Goal: Information Seeking & Learning: Learn about a topic

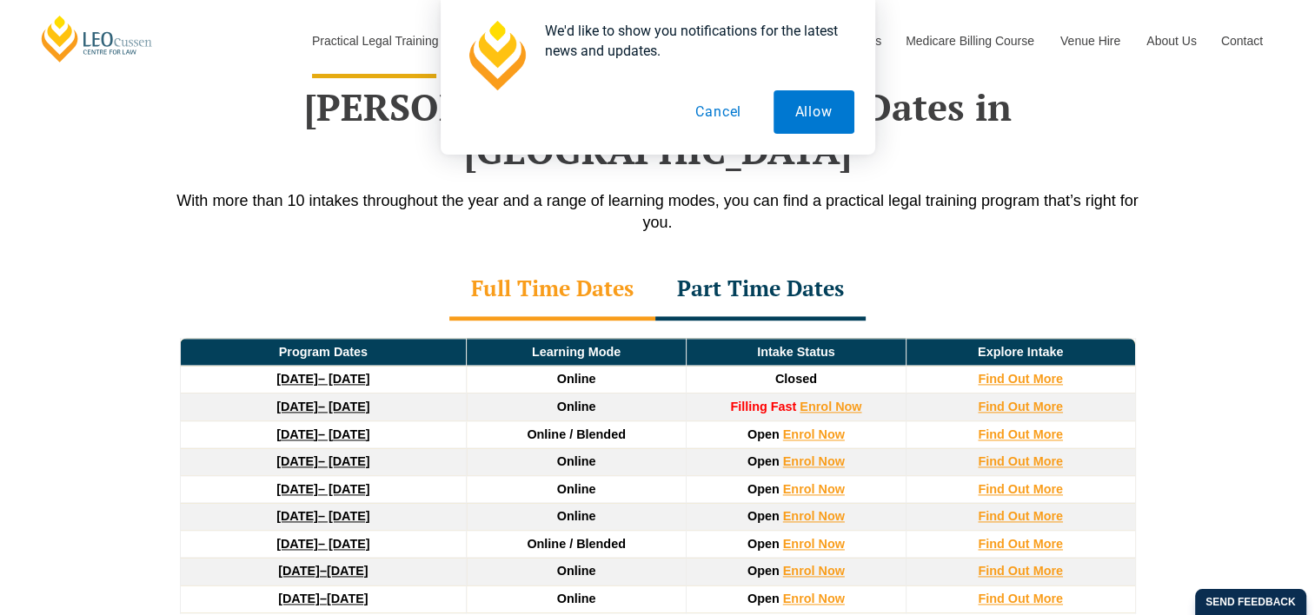
click at [810, 260] on div "Part Time Dates" at bounding box center [760, 290] width 210 height 61
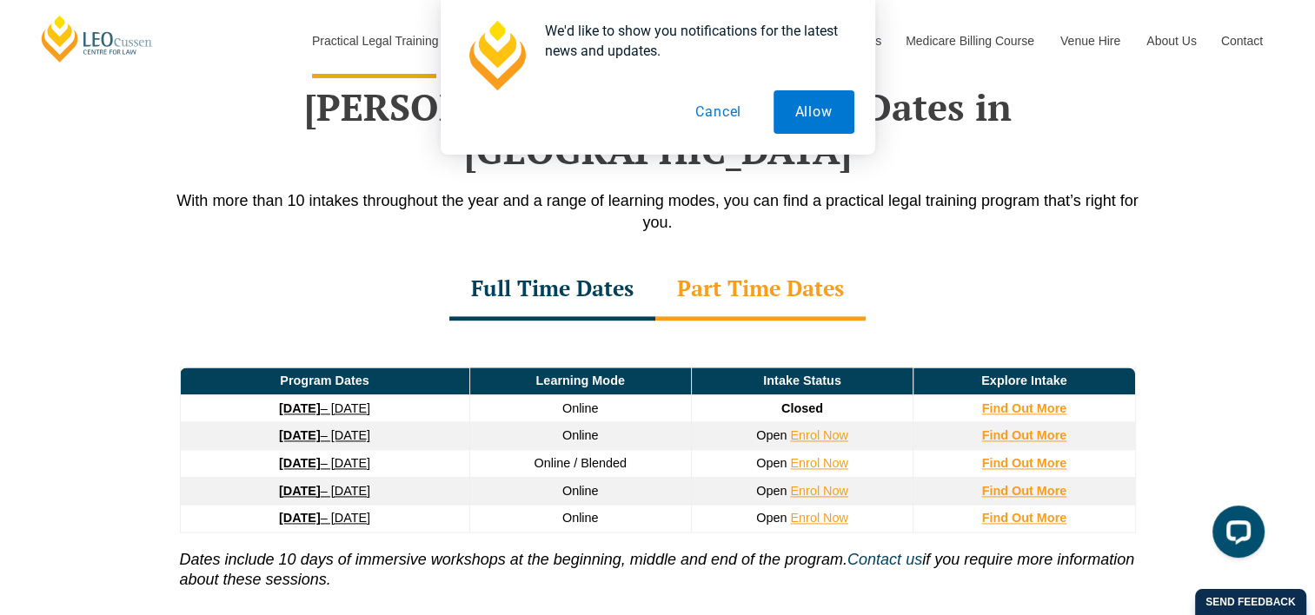
click at [587, 260] on div "Full Time Dates" at bounding box center [552, 290] width 206 height 61
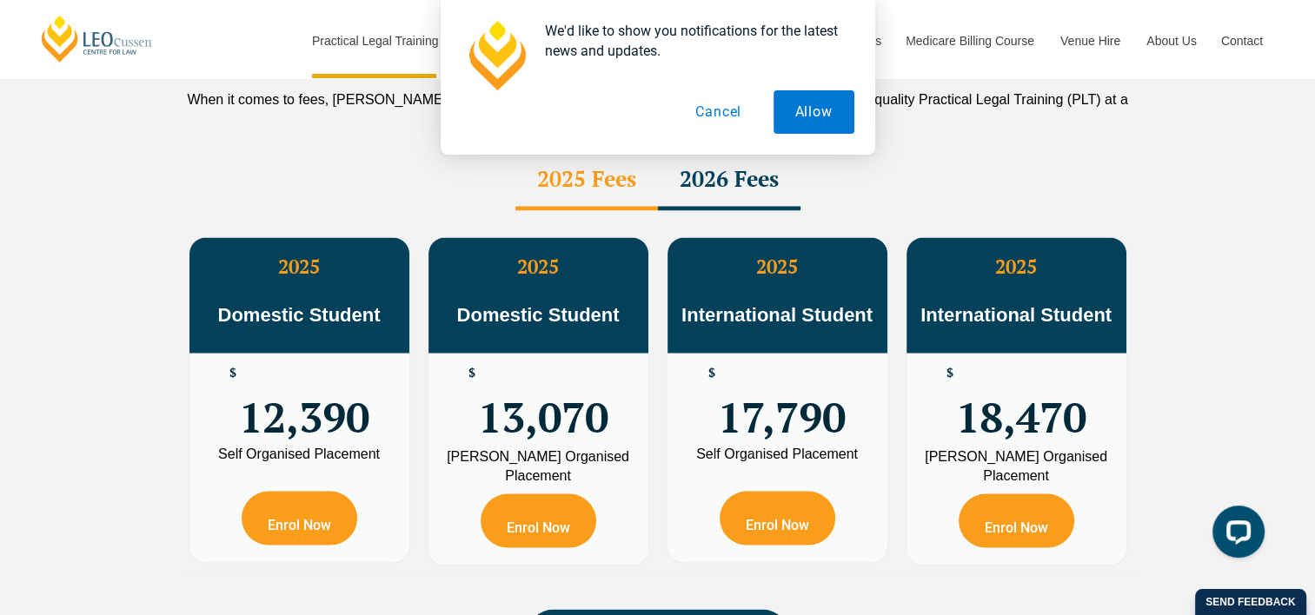
scroll to position [3133, 0]
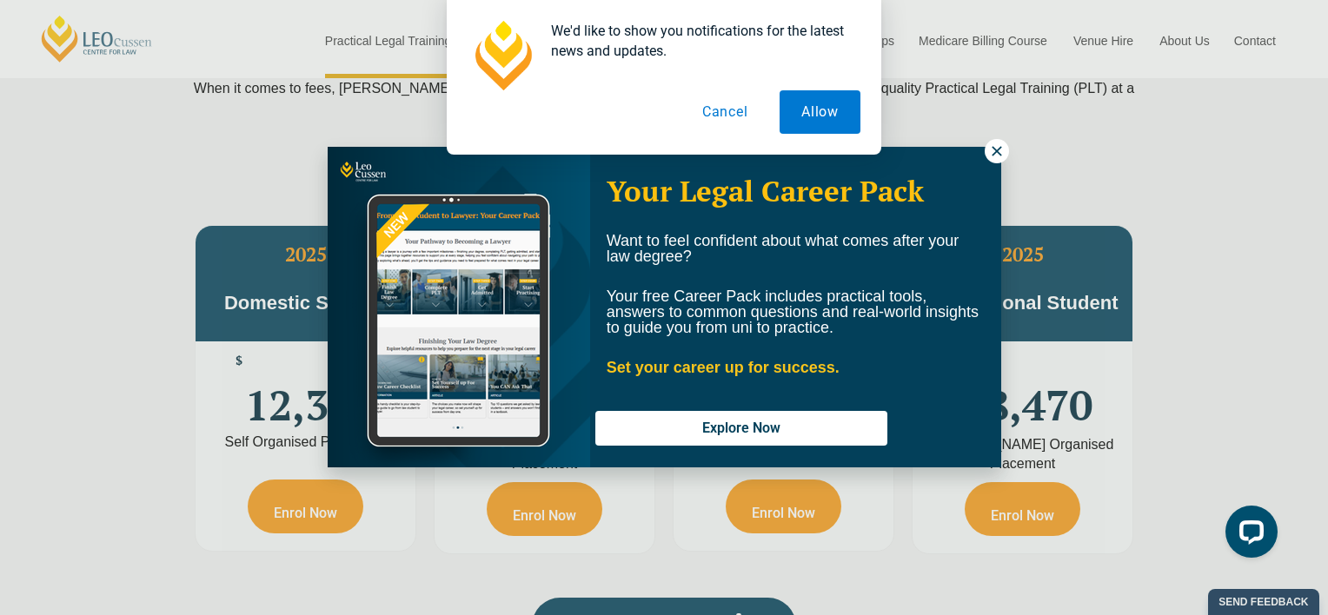
click at [994, 156] on icon at bounding box center [997, 151] width 16 height 16
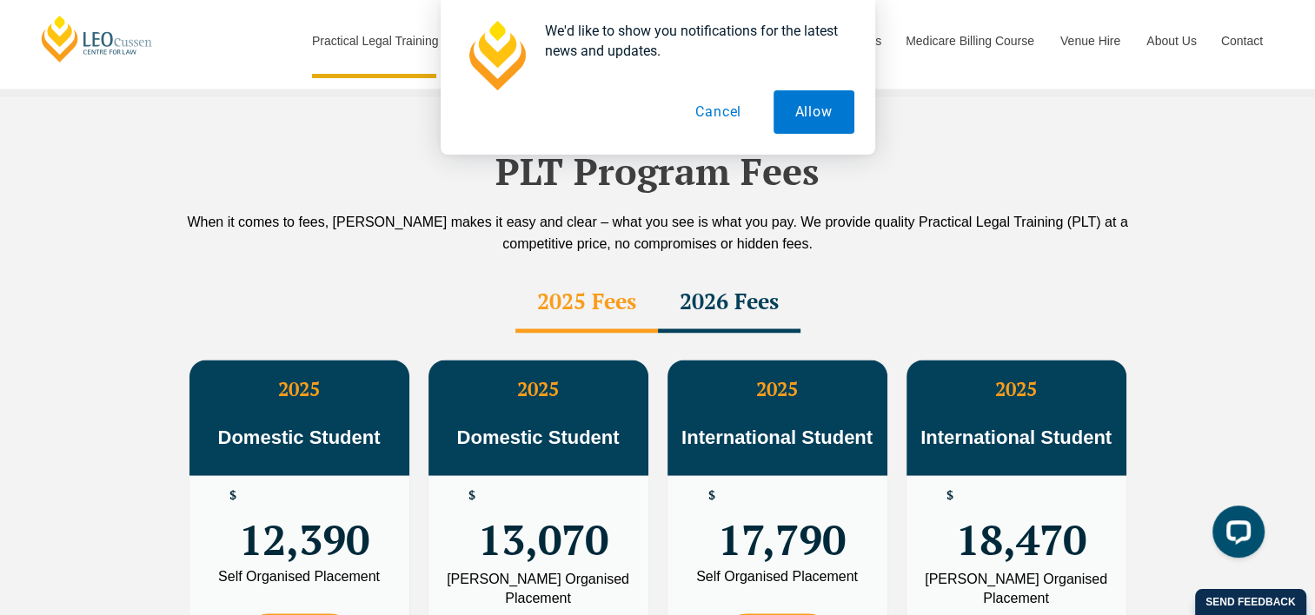
scroll to position [2959, 0]
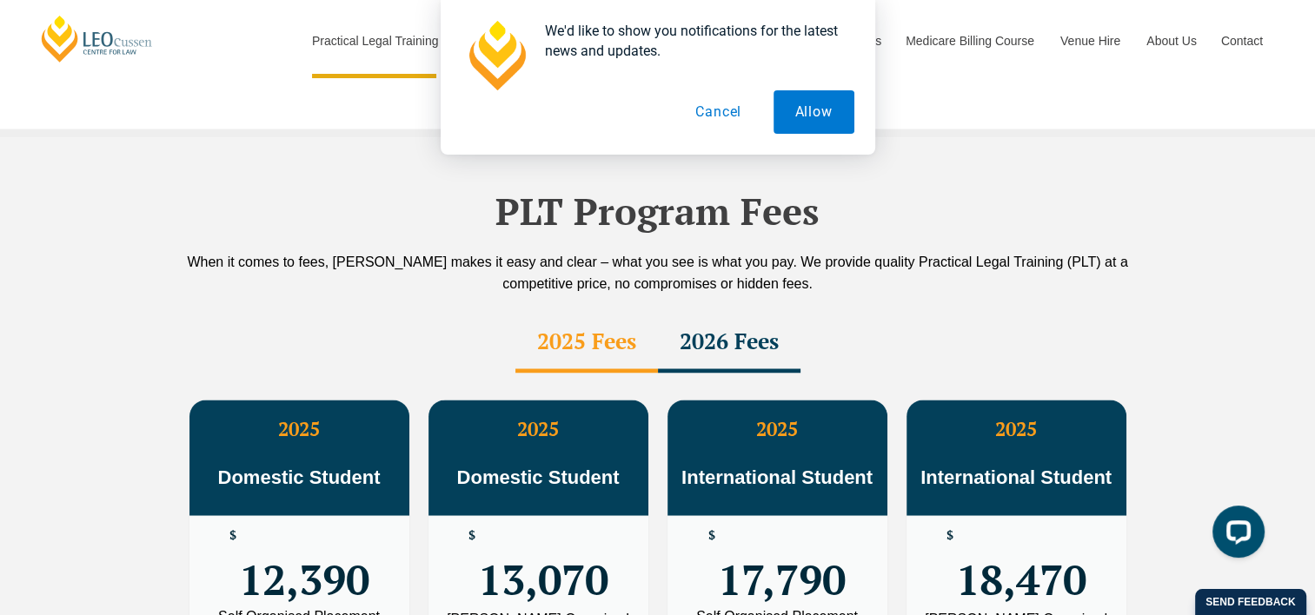
click at [745, 312] on div "2026 Fees" at bounding box center [729, 342] width 142 height 61
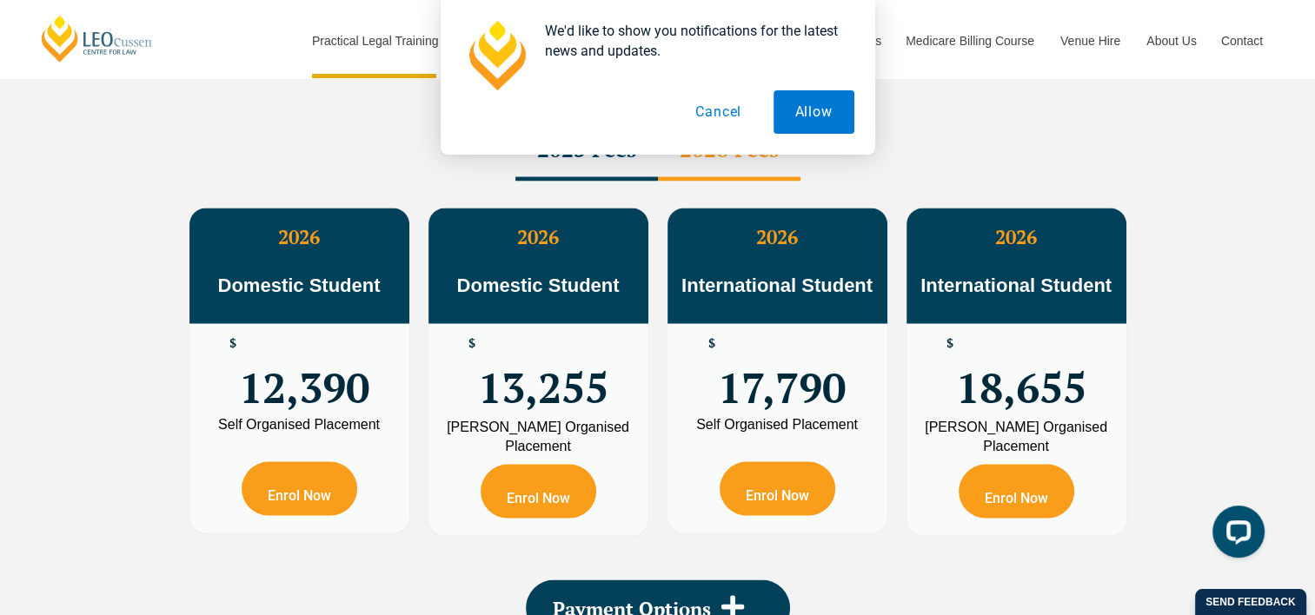
scroll to position [3307, 0]
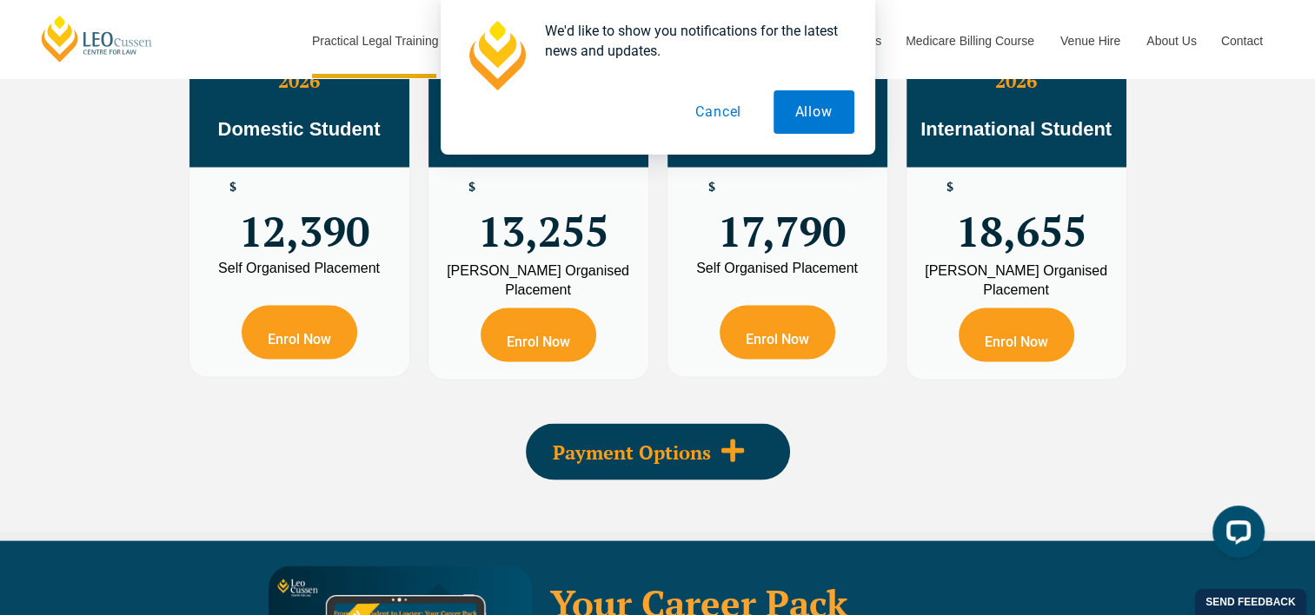
click at [719, 424] on div "Payment Options" at bounding box center [658, 452] width 264 height 56
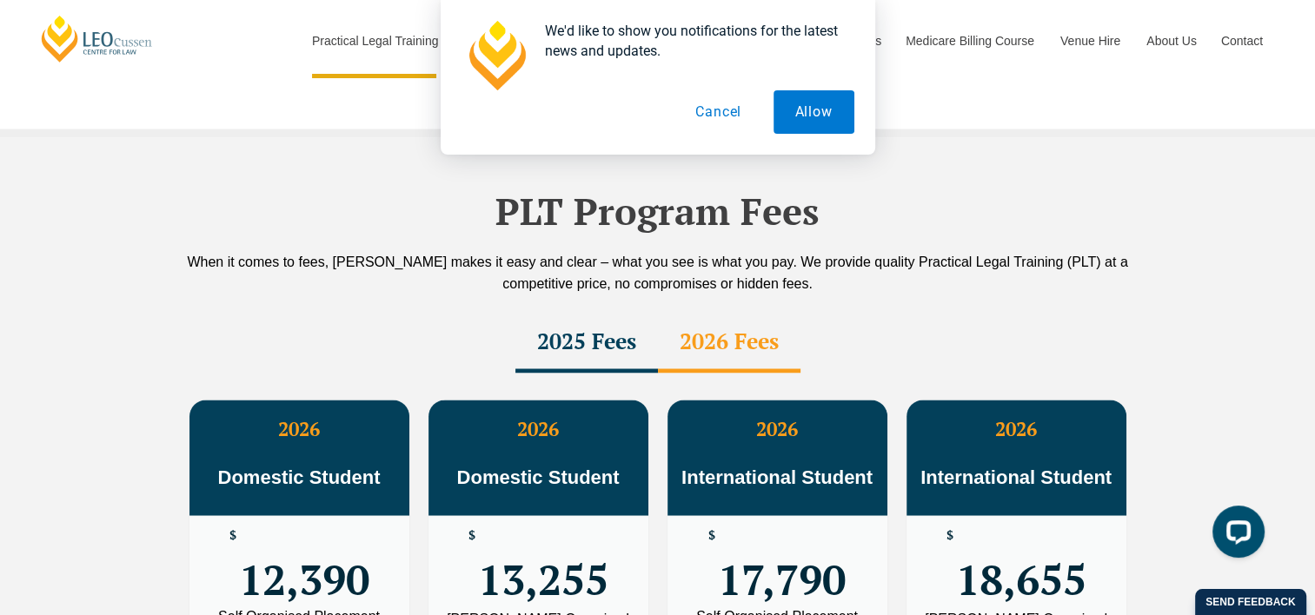
scroll to position [3046, 0]
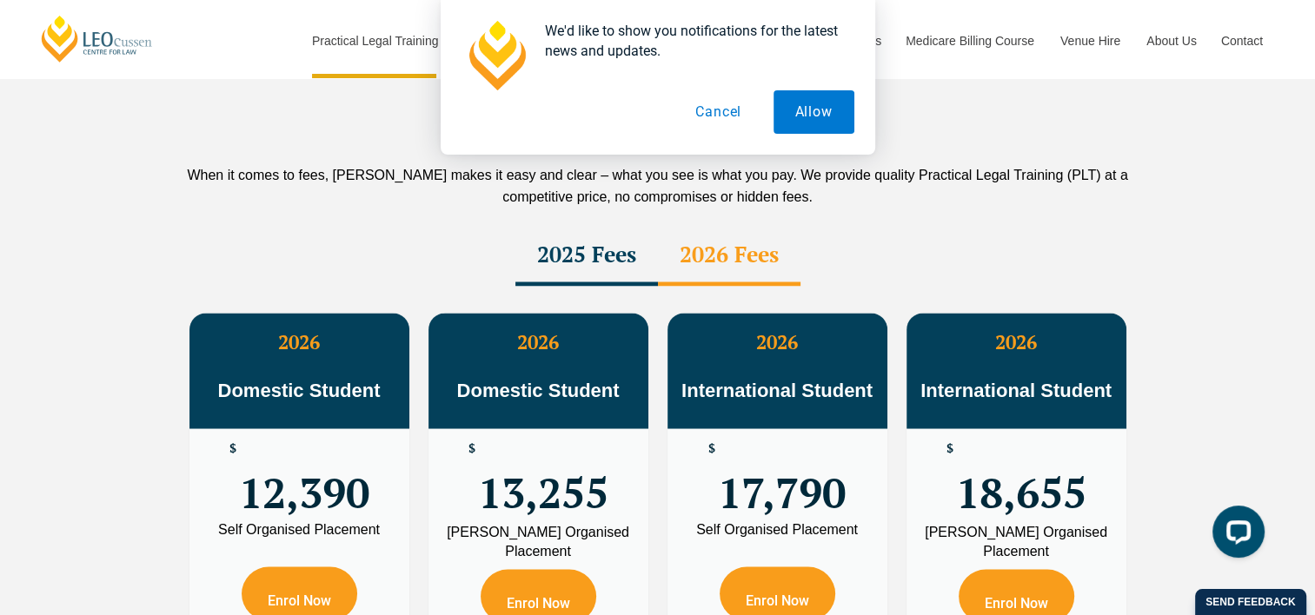
click at [709, 104] on button "Cancel" at bounding box center [717, 111] width 89 height 43
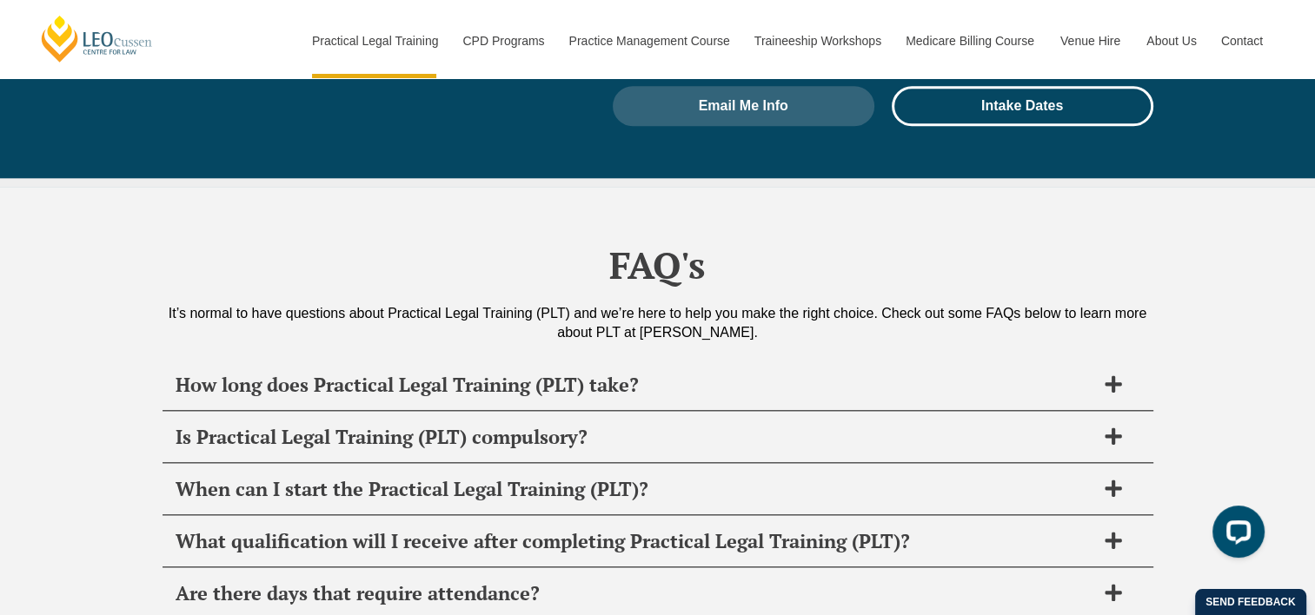
scroll to position [8520, 0]
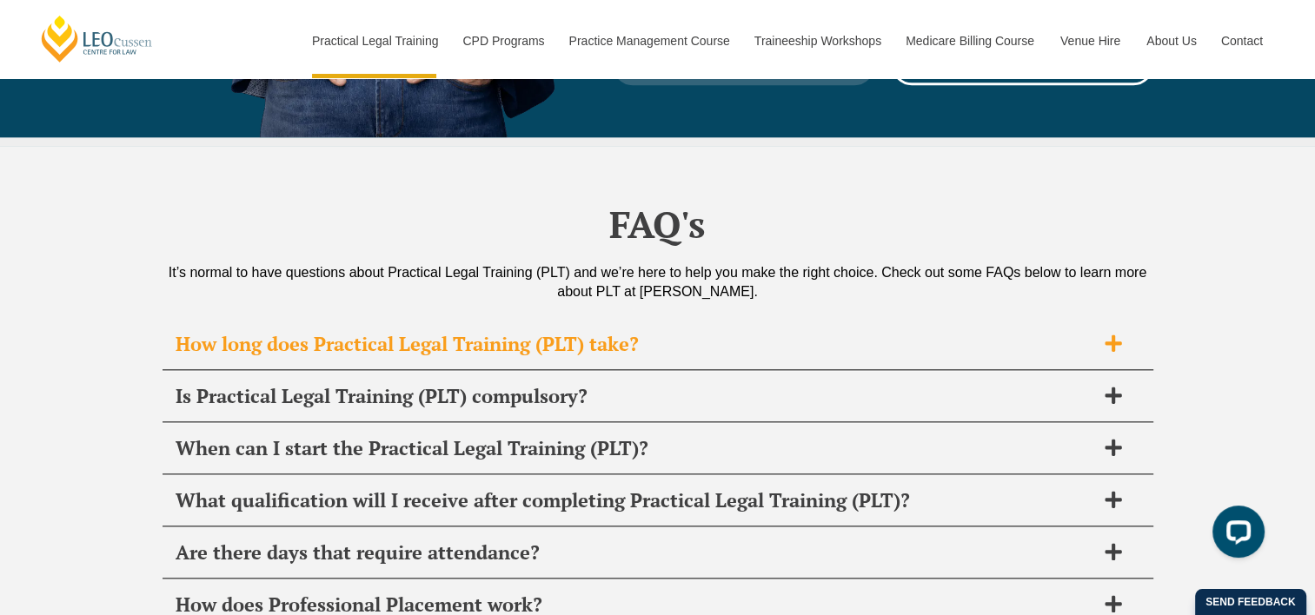
click at [667, 332] on h2 "How long does Practical Legal Training (PLT) take?" at bounding box center [635, 344] width 919 height 24
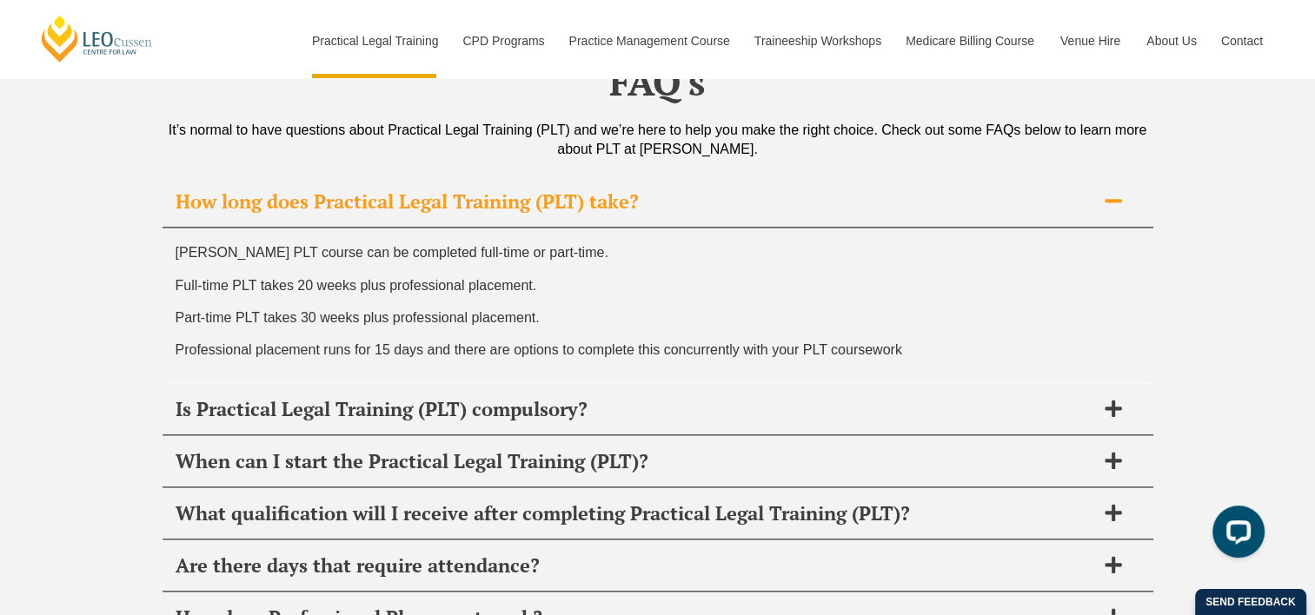
scroll to position [8781, 0]
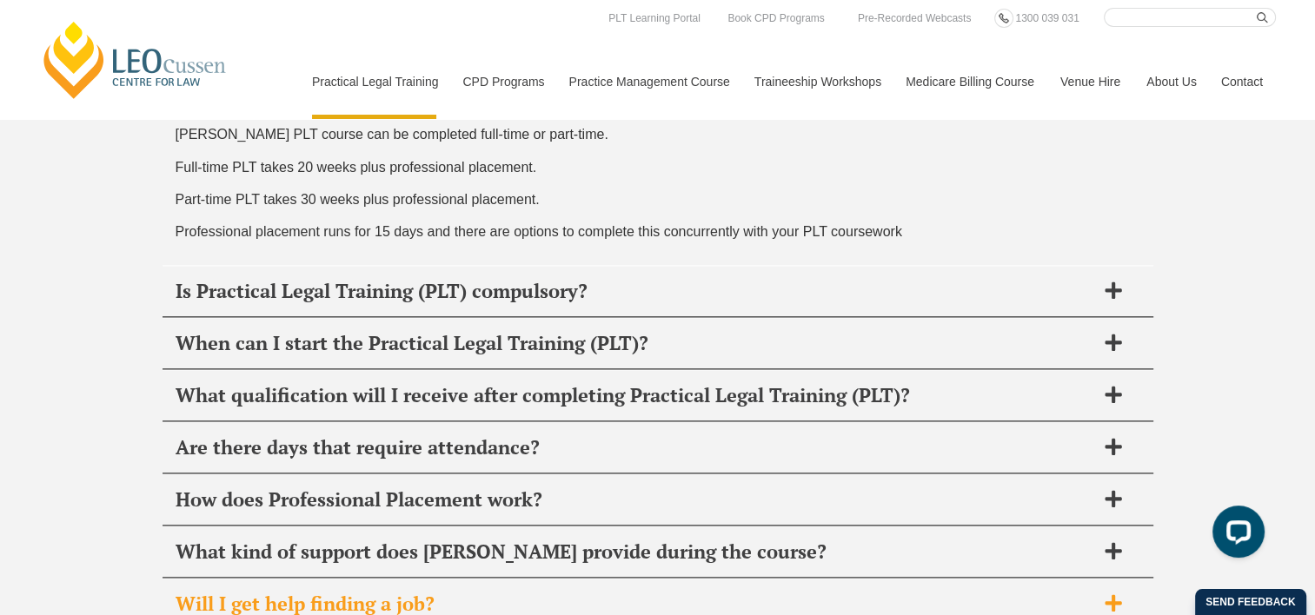
click at [500, 592] on h2 "Will I get help finding a job?" at bounding box center [635, 604] width 919 height 24
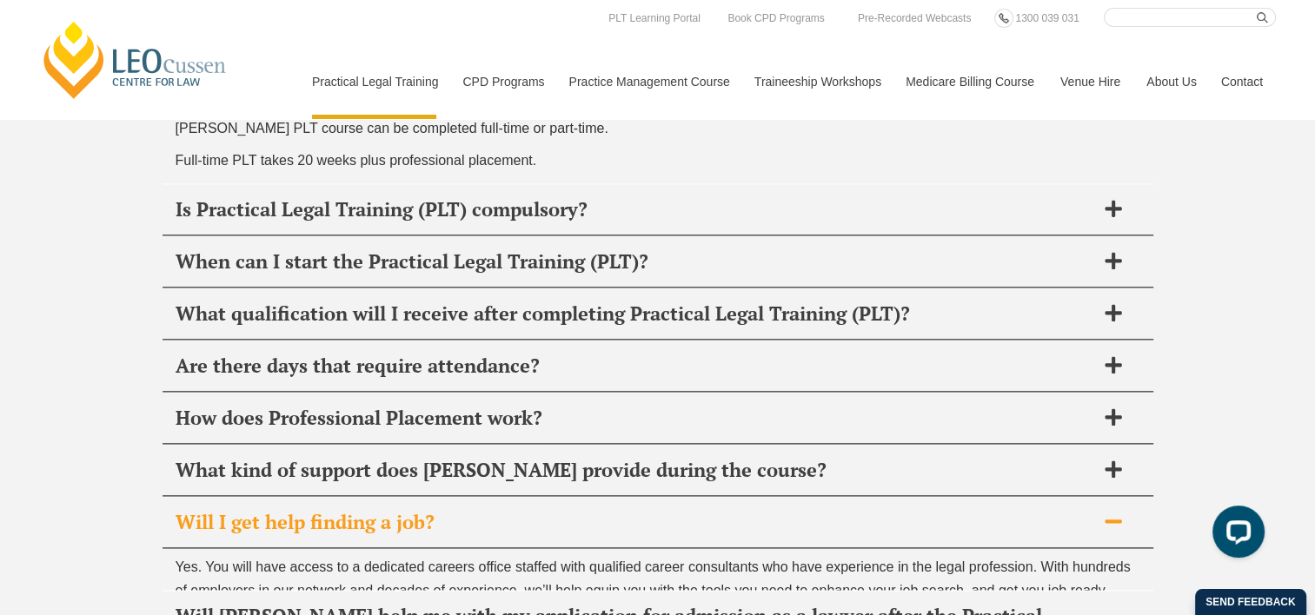
scroll to position [8733, 0]
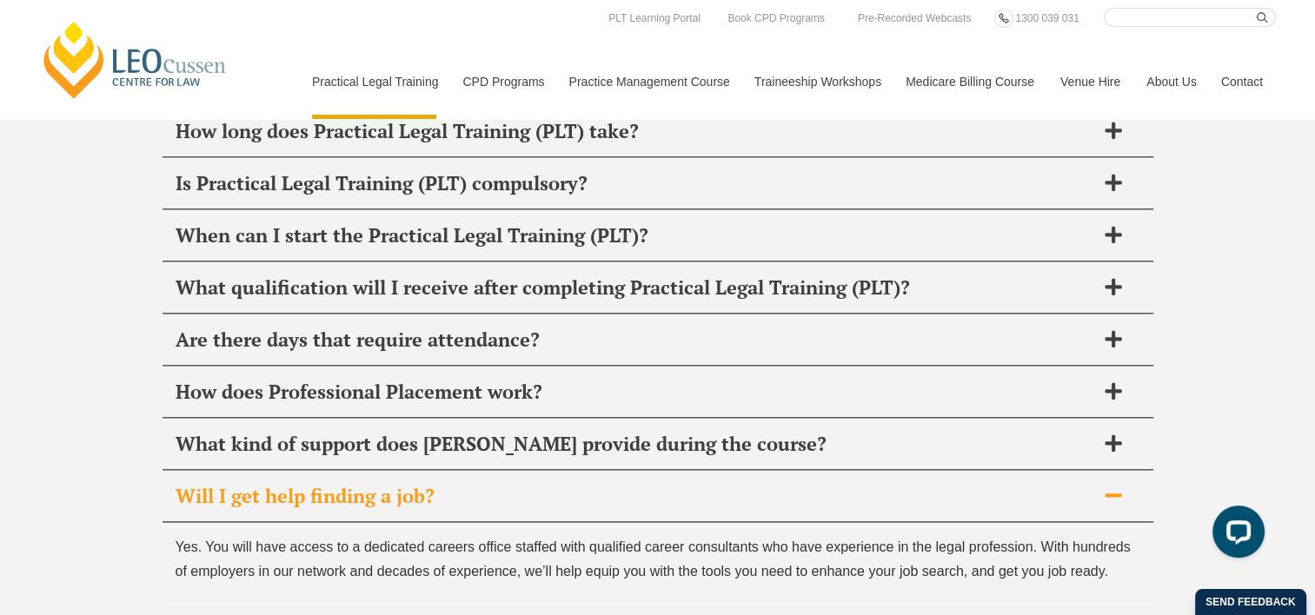
click at [539, 471] on div "Will I get help finding a job?" at bounding box center [657, 496] width 991 height 51
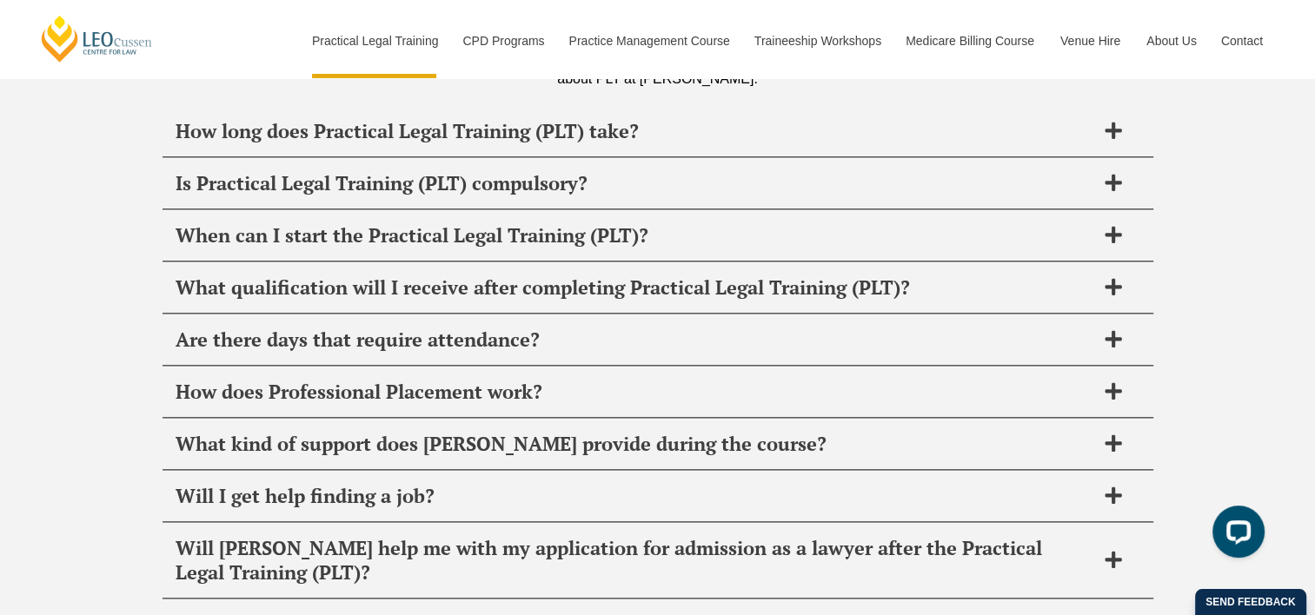
scroll to position [8820, 0]
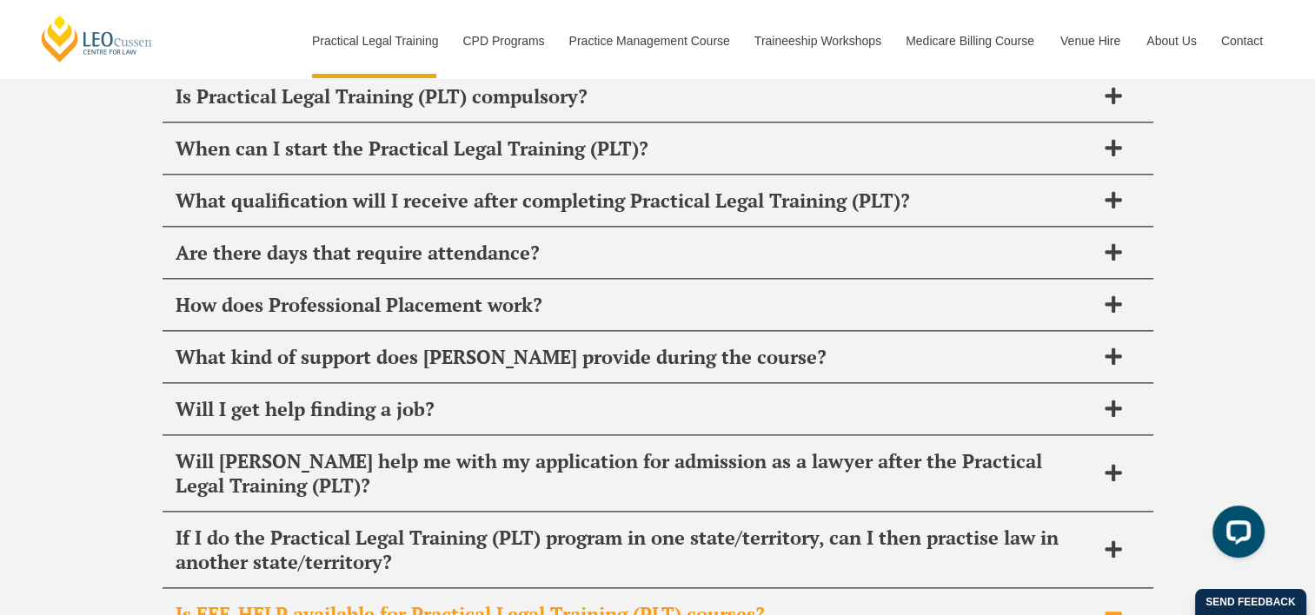
click at [556, 602] on h2 "Is FEE-HELP available for Practical Legal Training (PLT) courses?" at bounding box center [635, 614] width 919 height 24
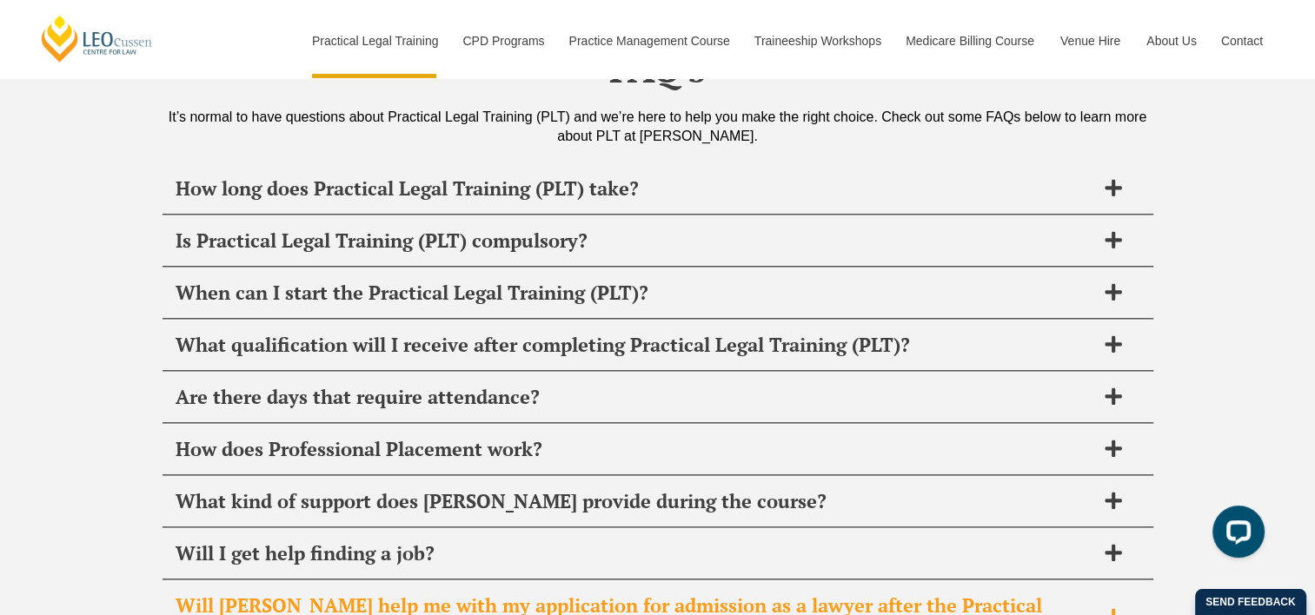
scroll to position [8646, 0]
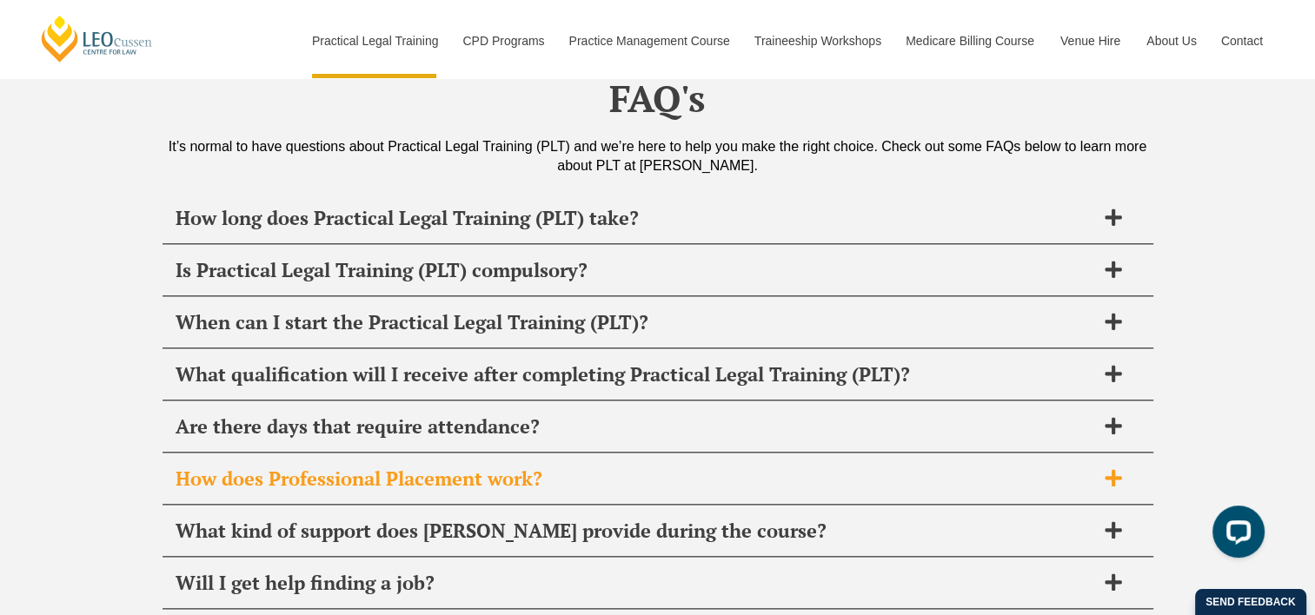
click at [556, 467] on h2 "How does Professional Placement work?" at bounding box center [635, 479] width 919 height 24
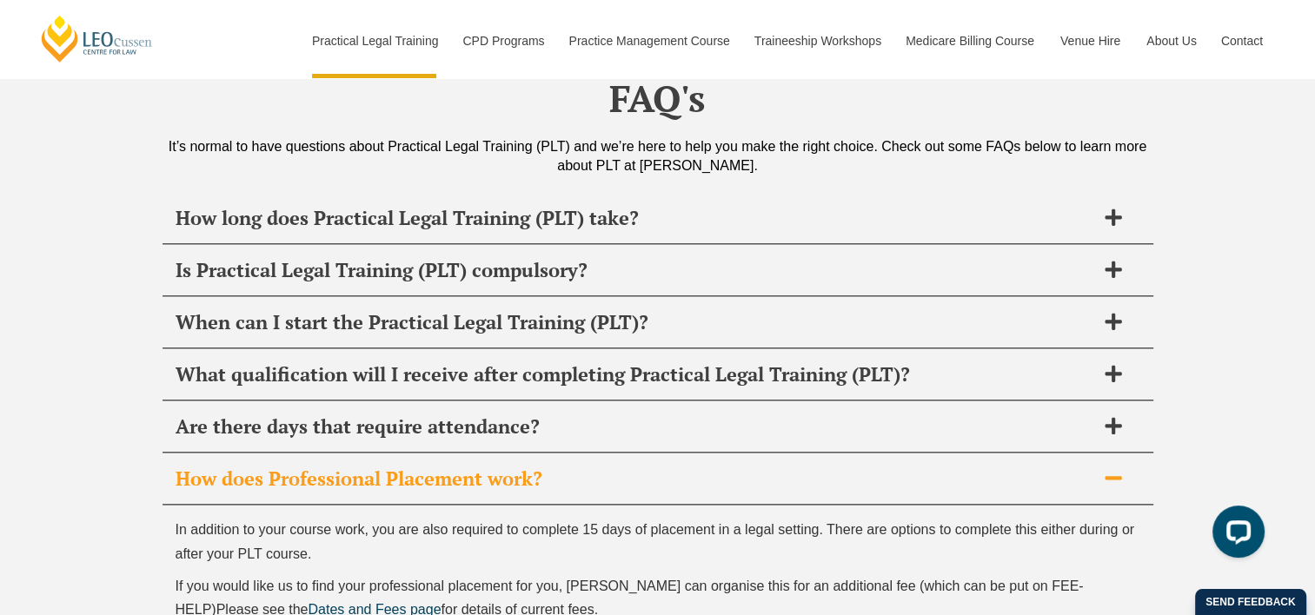
click at [568, 467] on h2 "How does Professional Placement work?" at bounding box center [635, 479] width 919 height 24
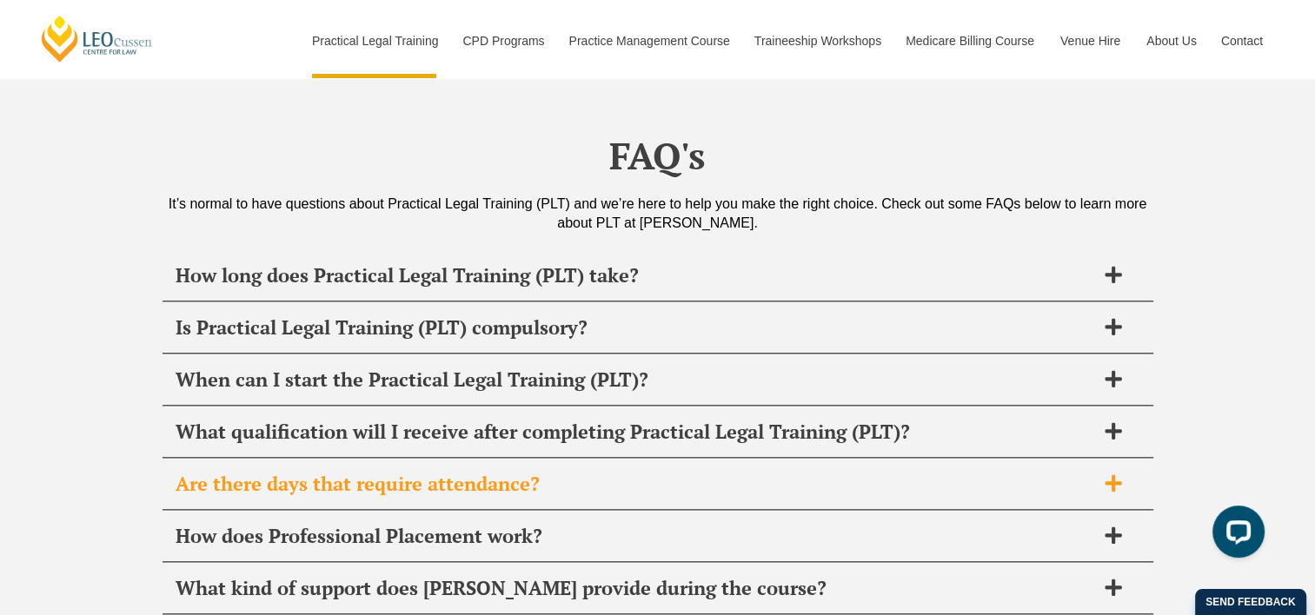
scroll to position [8559, 0]
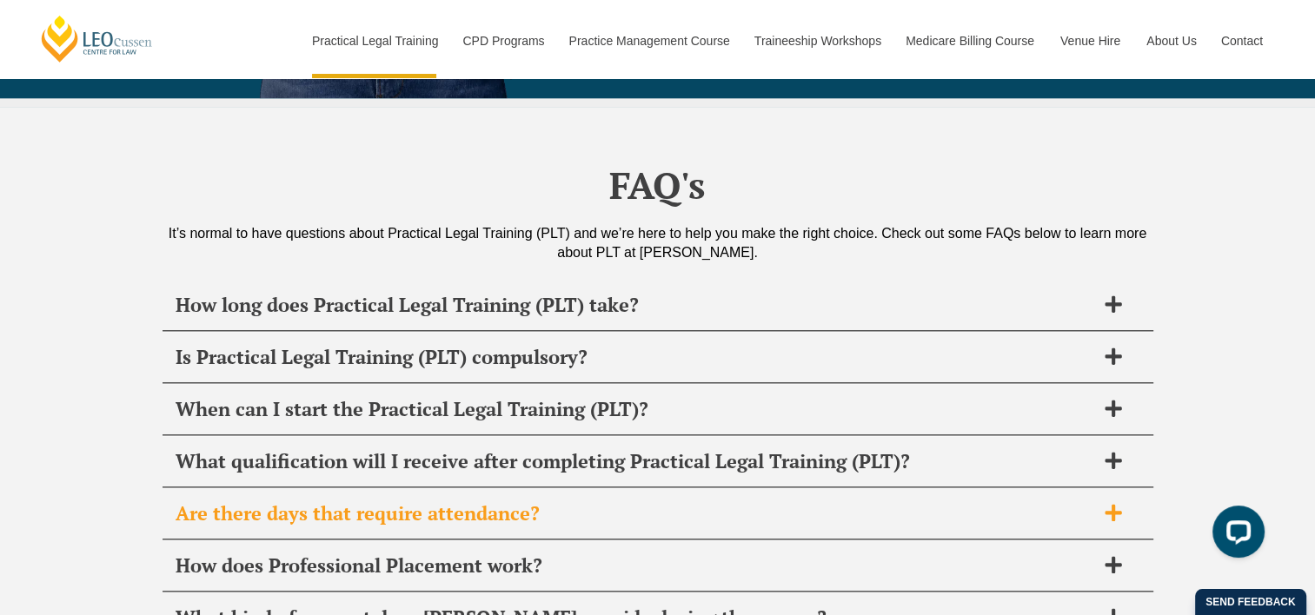
click at [555, 501] on h2 "Are there days that require attendance?" at bounding box center [635, 513] width 919 height 24
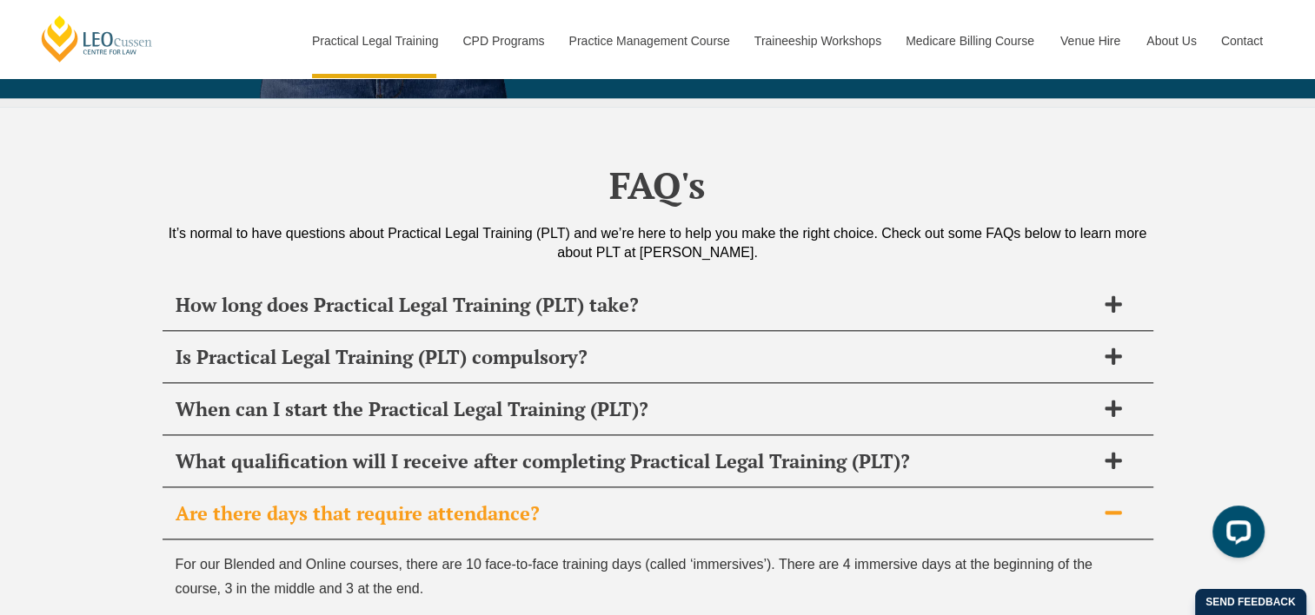
click at [555, 501] on h2 "Are there days that require attendance?" at bounding box center [635, 513] width 919 height 24
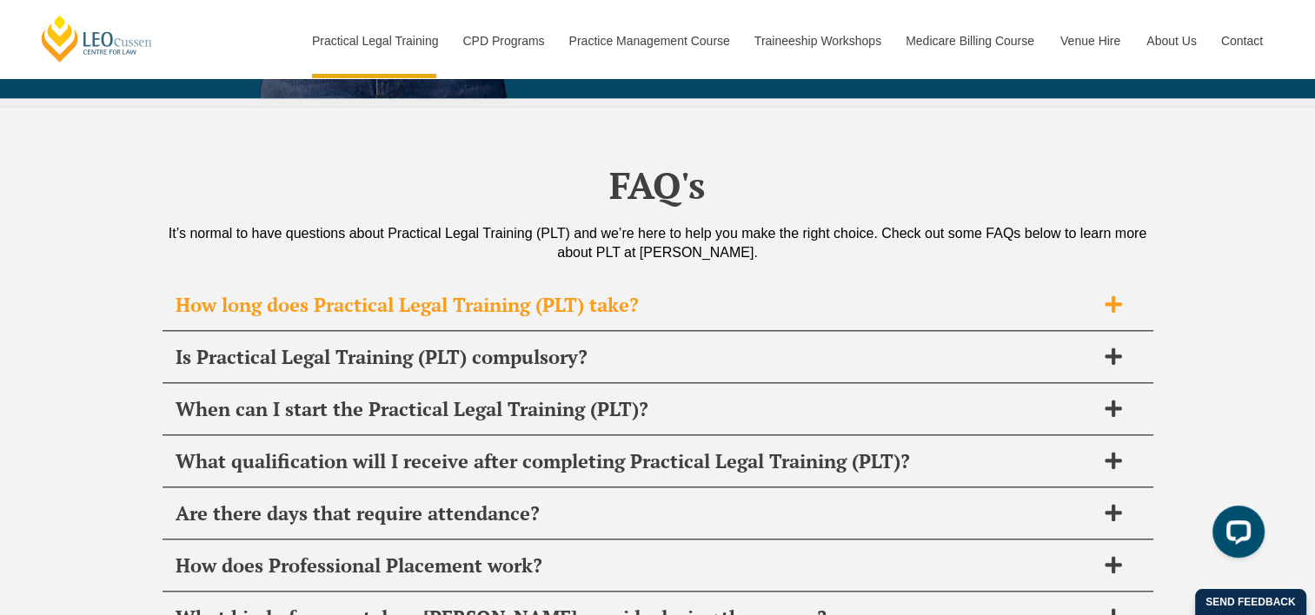
click at [591, 280] on div "How long does Practical Legal Training (PLT) take?" at bounding box center [657, 305] width 991 height 51
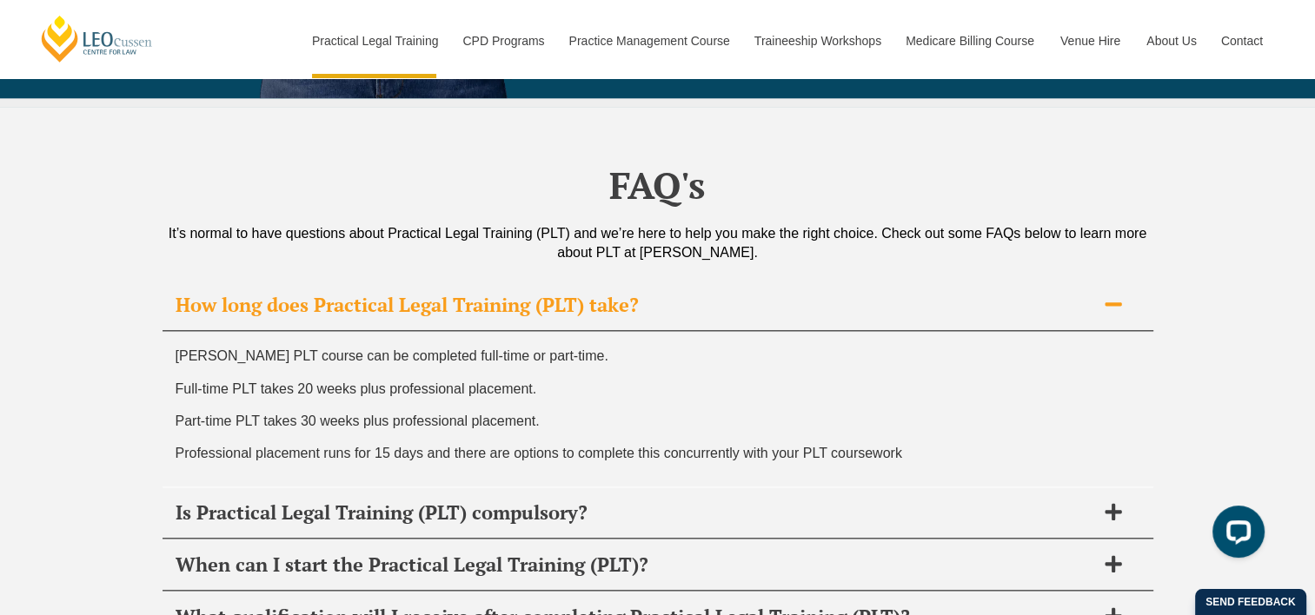
click at [591, 280] on div "How long does Practical Legal Training (PLT) take?" at bounding box center [657, 305] width 991 height 51
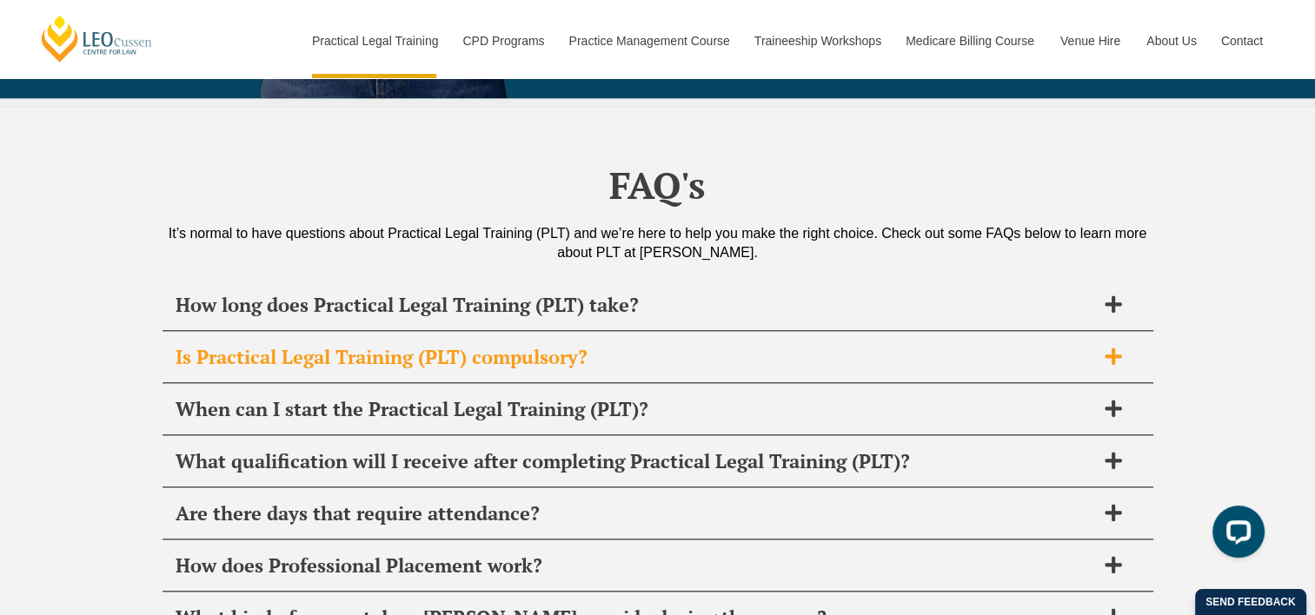
click at [584, 345] on h2 "Is Practical Legal Training (PLT) compulsory?" at bounding box center [635, 357] width 919 height 24
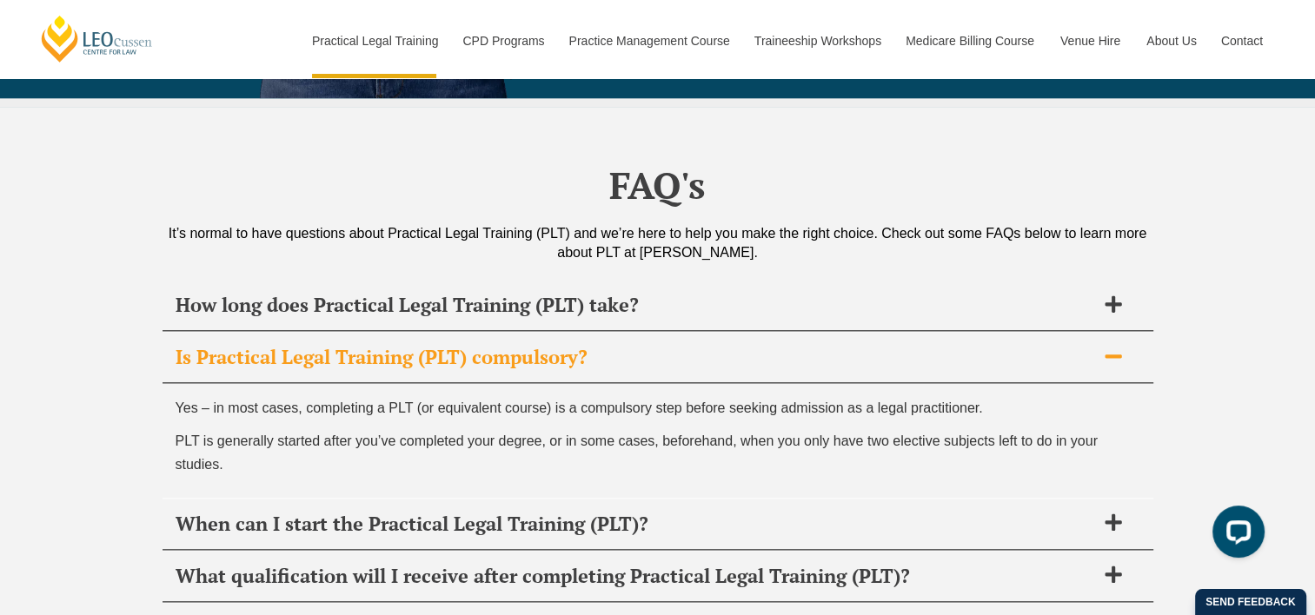
click at [584, 345] on h2 "Is Practical Legal Training (PLT) compulsory?" at bounding box center [635, 357] width 919 height 24
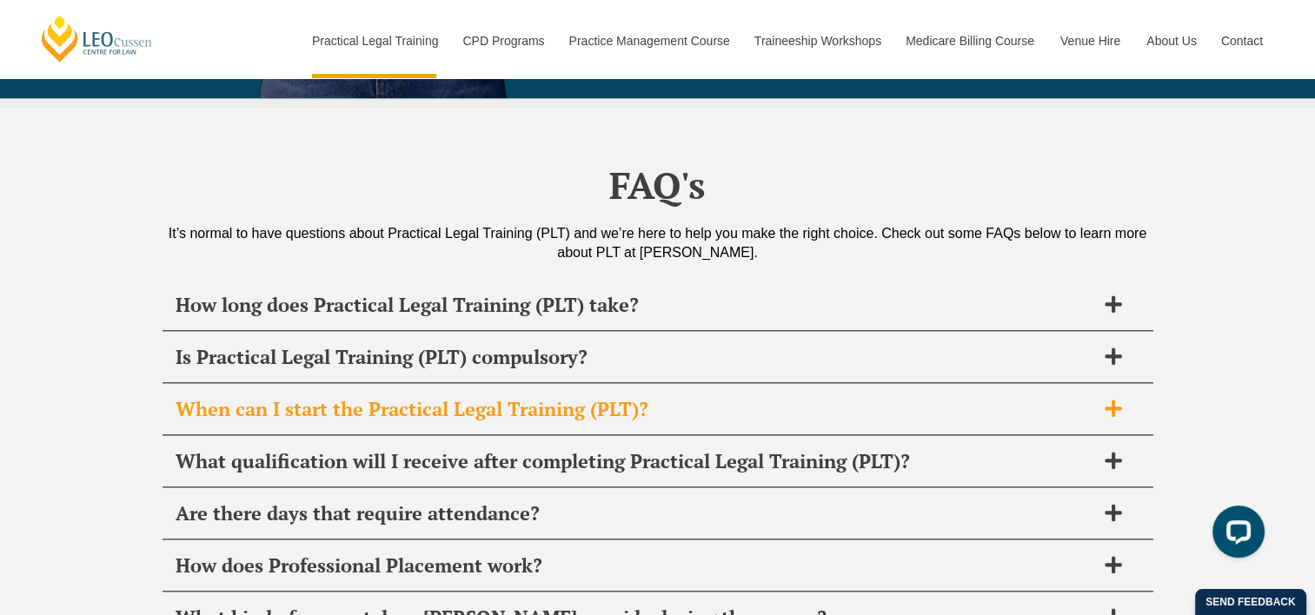
click at [587, 384] on div "When can I start the Practical Legal Training (PLT)?" at bounding box center [657, 409] width 991 height 51
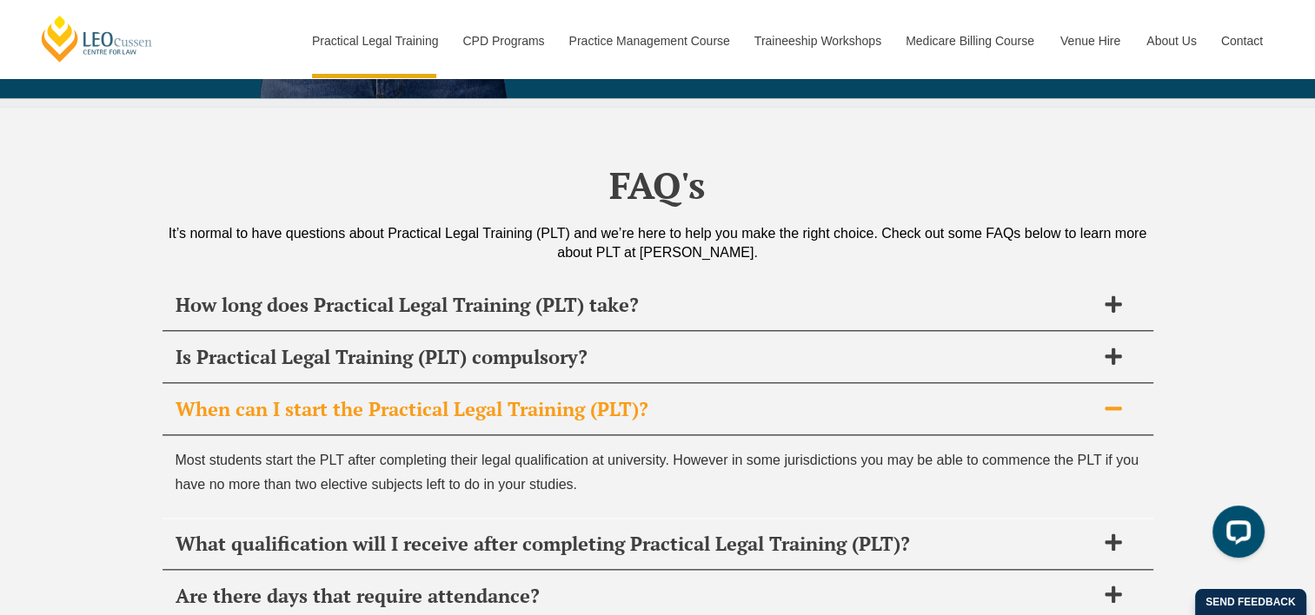
click at [593, 397] on h2 "When can I start the Practical Legal Training (PLT)?" at bounding box center [635, 409] width 919 height 24
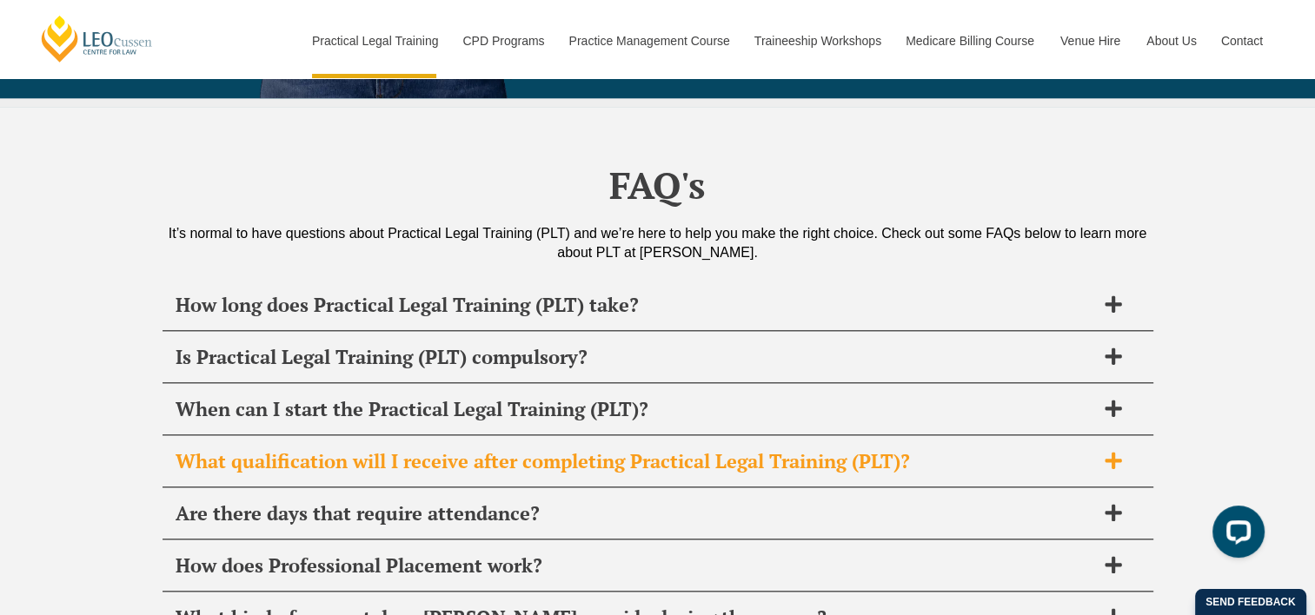
click at [586, 449] on h2 "What qualification will I receive after completing Practical Legal Training (PL…" at bounding box center [635, 461] width 919 height 24
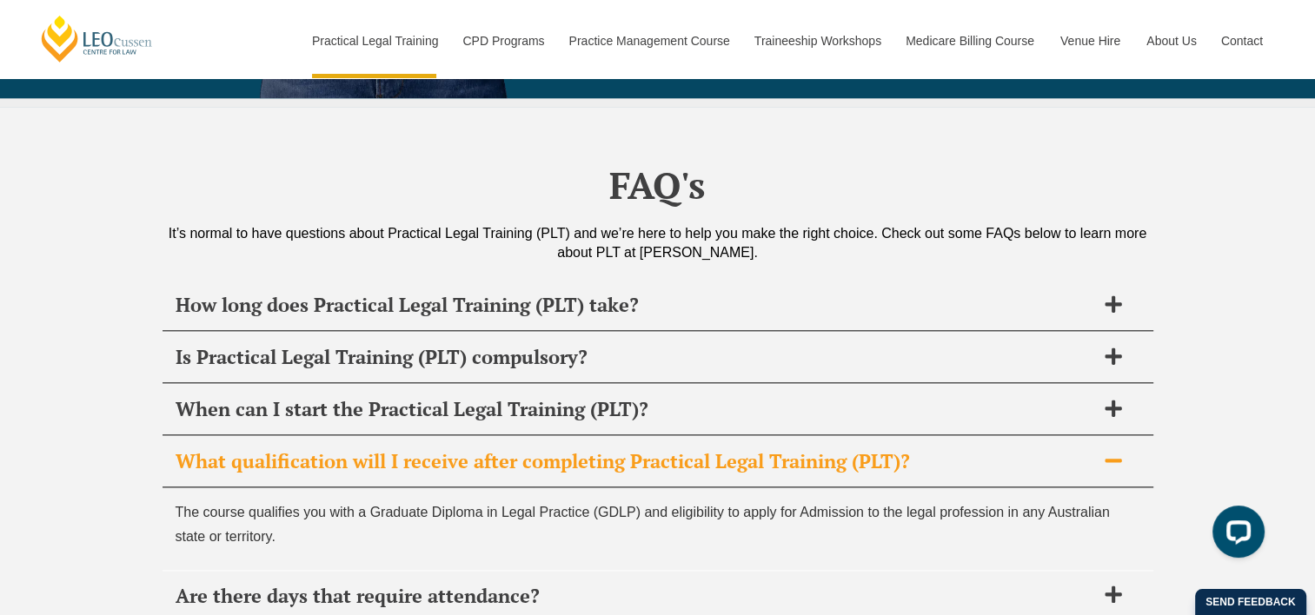
click at [598, 449] on h2 "What qualification will I receive after completing Practical Legal Training (PL…" at bounding box center [635, 461] width 919 height 24
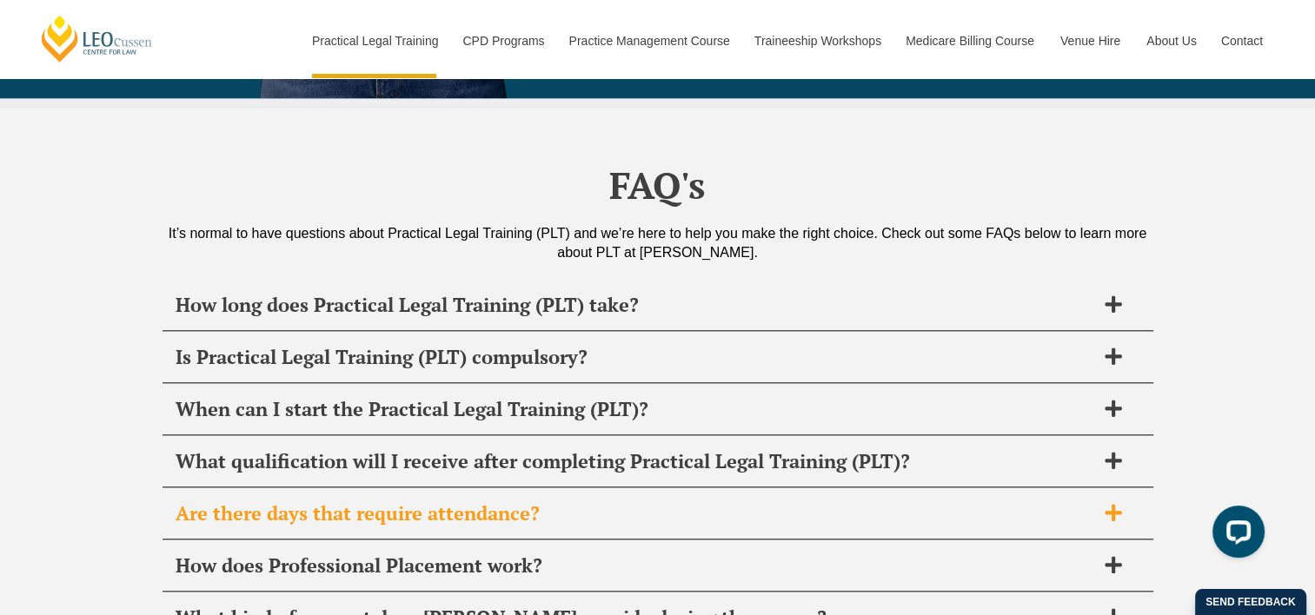
click at [549, 501] on h2 "Are there days that require attendance?" at bounding box center [635, 513] width 919 height 24
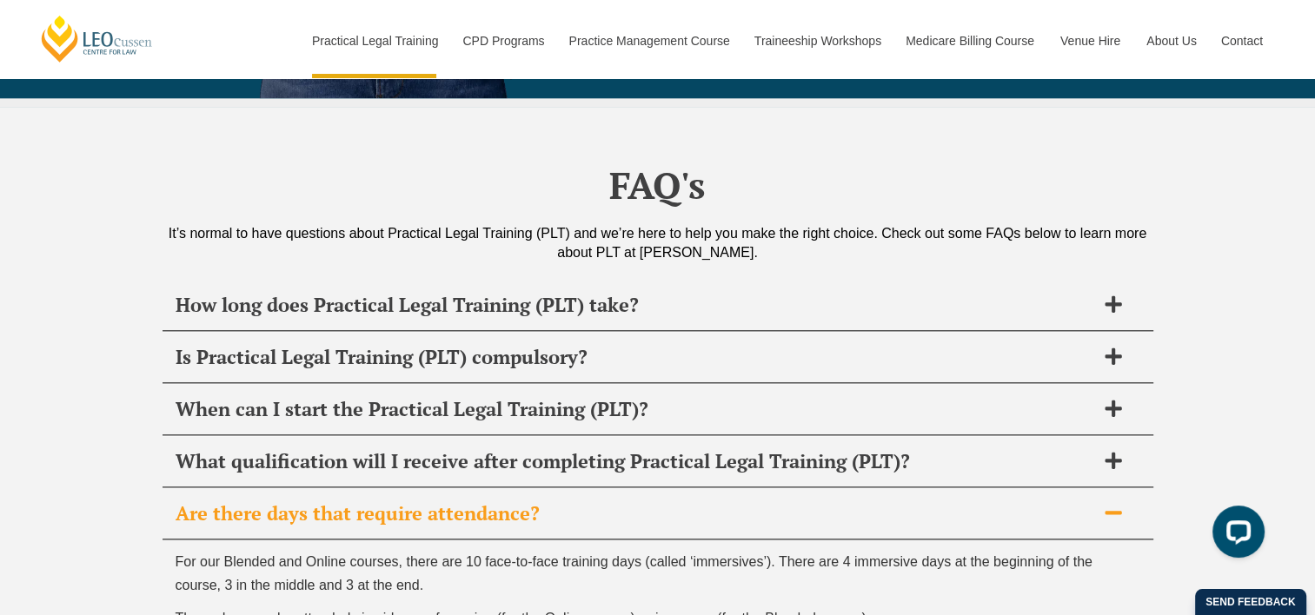
click at [553, 501] on h2 "Are there days that require attendance?" at bounding box center [635, 513] width 919 height 24
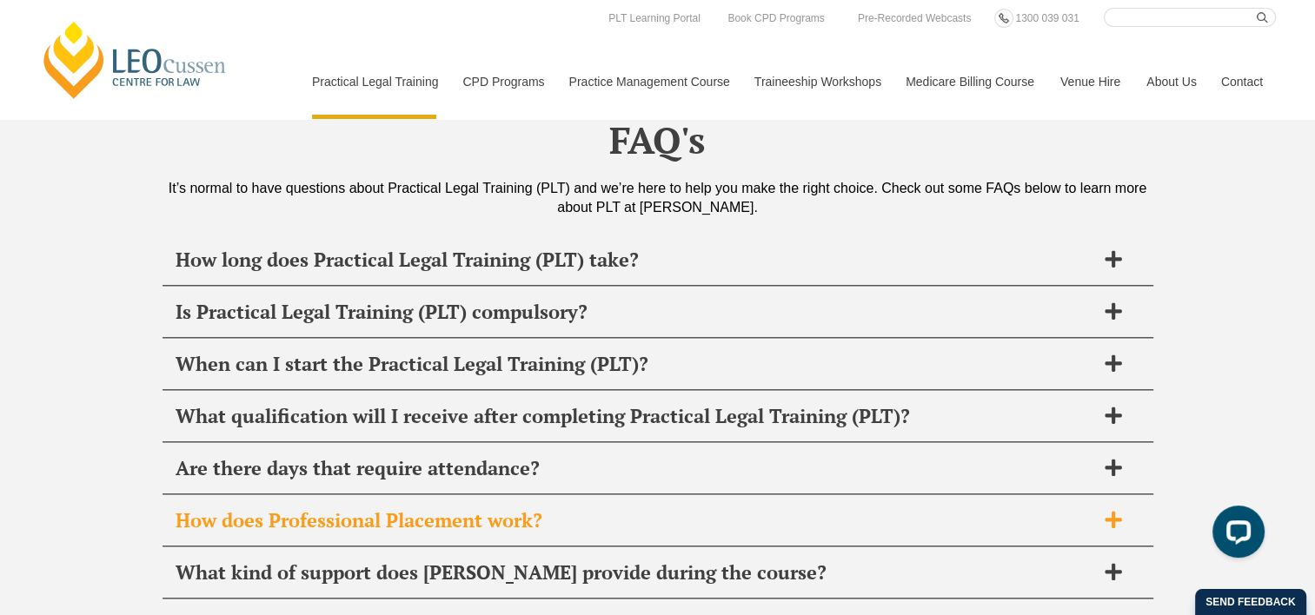
scroll to position [8646, 0]
